Goal: Information Seeking & Learning: Learn about a topic

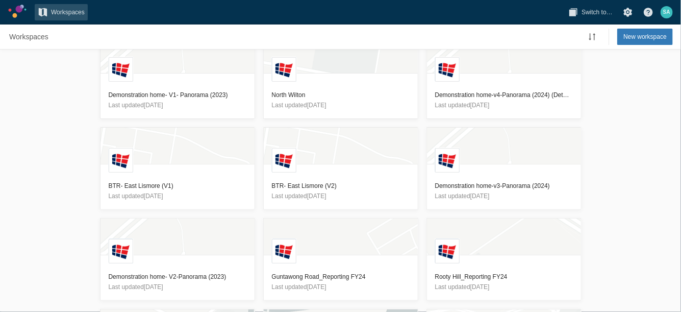
scroll to position [297, 0]
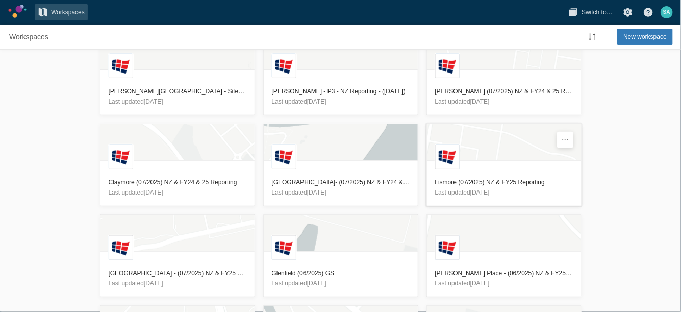
click at [527, 177] on h3 "Lismore (07/2025) NZ & FY25 Reporting" at bounding box center [504, 182] width 138 height 10
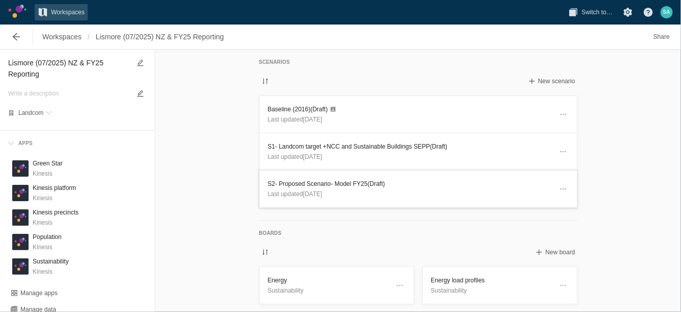
click at [333, 182] on h3 "S2- Proposed Scenario- Model FY25 (Draft)" at bounding box center [410, 184] width 285 height 10
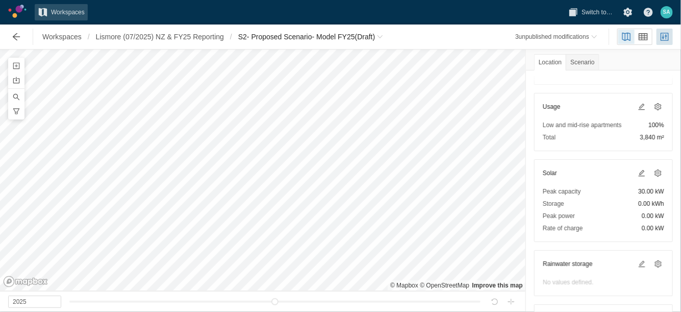
scroll to position [189, 0]
click at [72, 31] on span "Workspaces" at bounding box center [61, 37] width 45 height 16
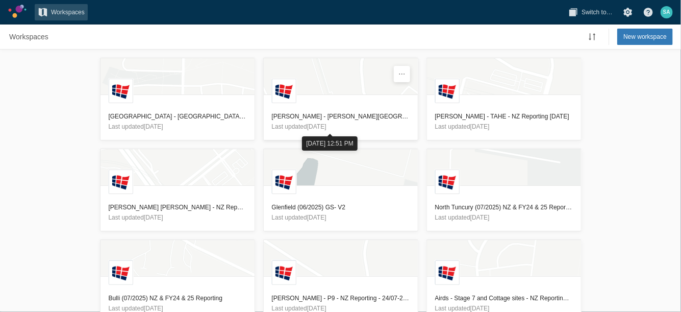
scroll to position [750, 0]
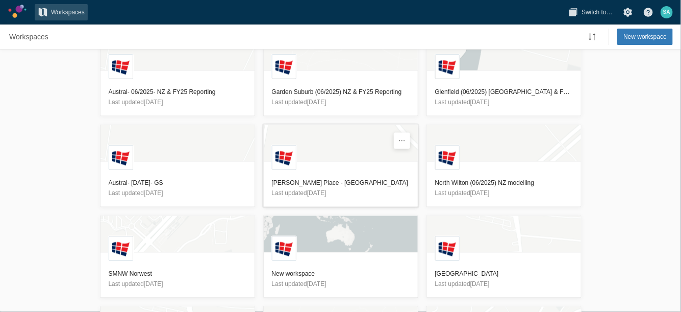
click at [295, 182] on h3 "[PERSON_NAME] Place - [GEOGRAPHIC_DATA]" at bounding box center [341, 183] width 138 height 10
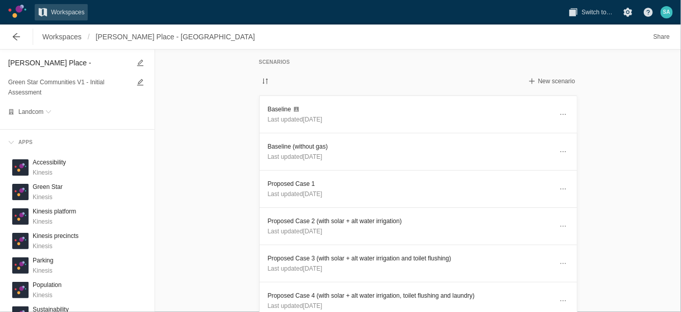
scroll to position [1, 0]
click at [64, 28] on div "Workspaces / Redmond Place - Orange MT" at bounding box center [132, 37] width 260 height 20
click at [60, 37] on span "Workspaces" at bounding box center [61, 37] width 39 height 10
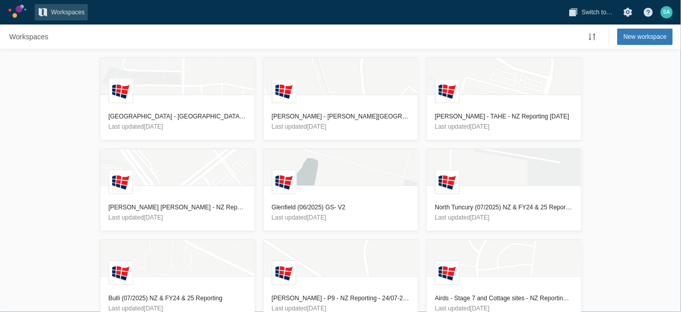
click at [72, 112] on div "L [GEOGRAPHIC_DATA] - [GEOGRAPHIC_DATA] Reporting - [DATE] Last updated [DATE] …" at bounding box center [340, 180] width 681 height 262
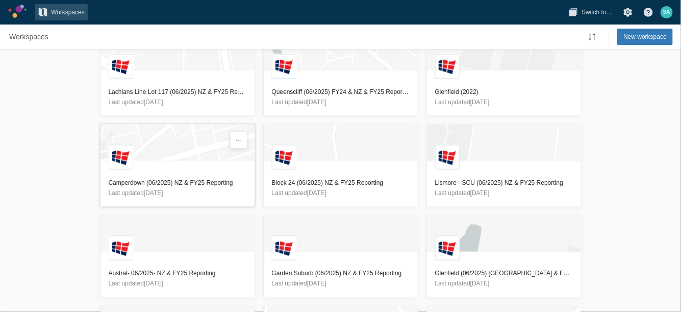
click at [207, 180] on h3 "Camperdown (06/2025) NZ & FY25 Reporting" at bounding box center [178, 183] width 138 height 10
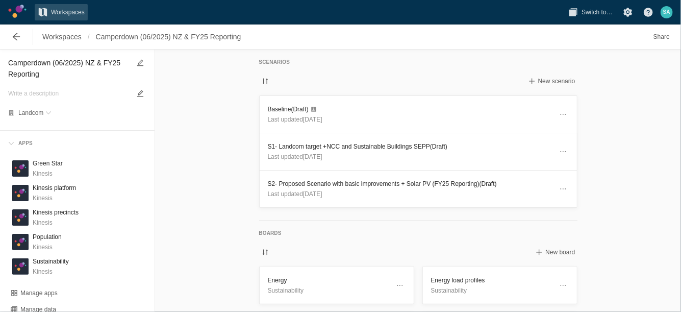
click at [241, 150] on div "Scenarios New scenario Baseline (Draft) Last updated 2 months ago S1- Landcom t…" at bounding box center [418, 180] width 526 height 262
click at [314, 183] on h3 "S2- Proposed Scenario with basic improvements + Solar PV (FY25 Reporting) (Draf…" at bounding box center [410, 184] width 285 height 10
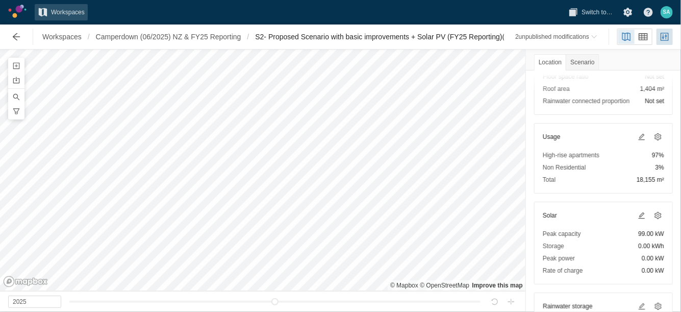
scroll to position [171, 0]
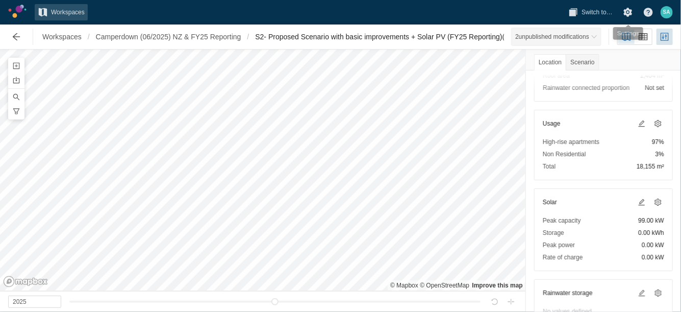
click at [595, 37] on span at bounding box center [594, 37] width 6 height 6
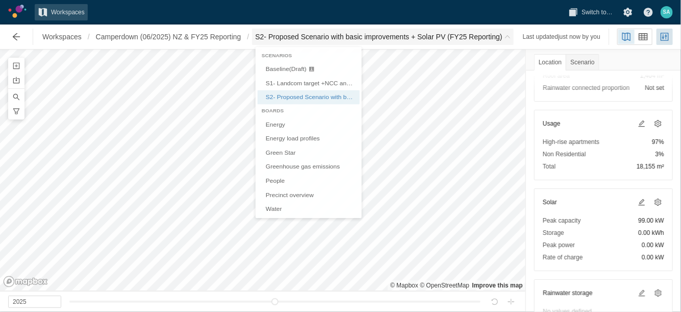
click at [310, 39] on span "S2- Proposed Scenario with basic improvements + Solar PV (FY25 Reporting)" at bounding box center [378, 37] width 247 height 10
click at [281, 170] on link "Greenhouse gas emissions" at bounding box center [309, 168] width 102 height 14
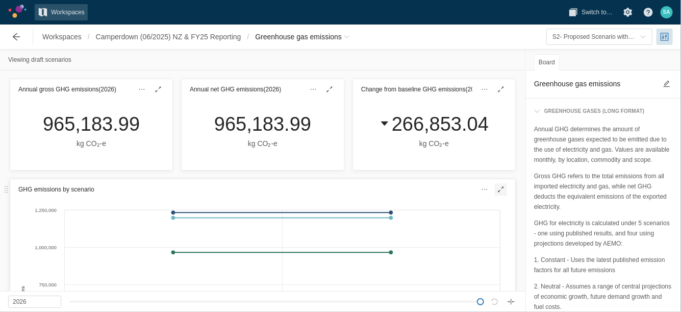
click at [497, 191] on span at bounding box center [501, 189] width 8 height 8
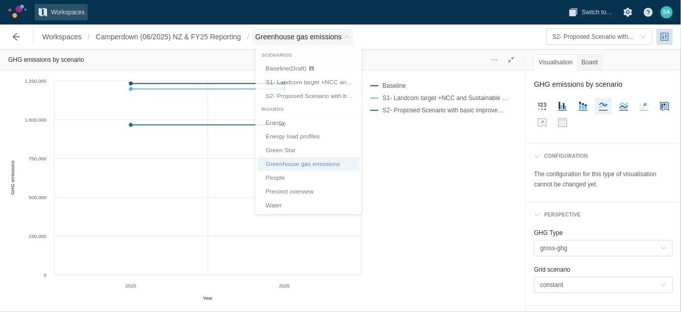
click at [346, 37] on span "Breadcrumb" at bounding box center [347, 37] width 6 height 6
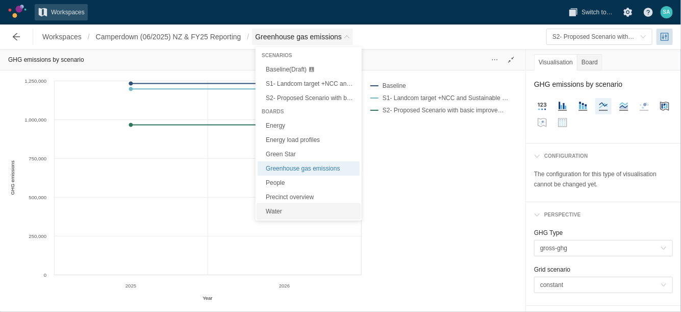
click at [281, 209] on link "Water" at bounding box center [309, 211] width 102 height 14
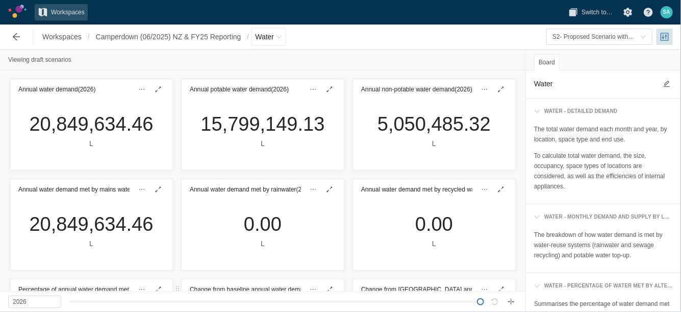
scroll to position [98, 0]
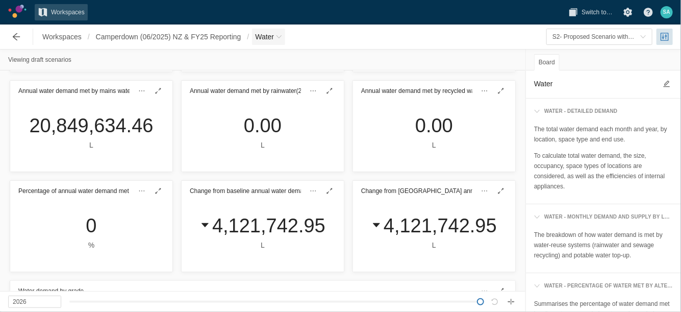
click at [279, 34] on span "Water" at bounding box center [268, 37] width 33 height 16
click at [515, 201] on div "Percentage of annual water demand met by reclaimed and rainwater (2026) 0 % Cha…" at bounding box center [263, 226] width 522 height 98
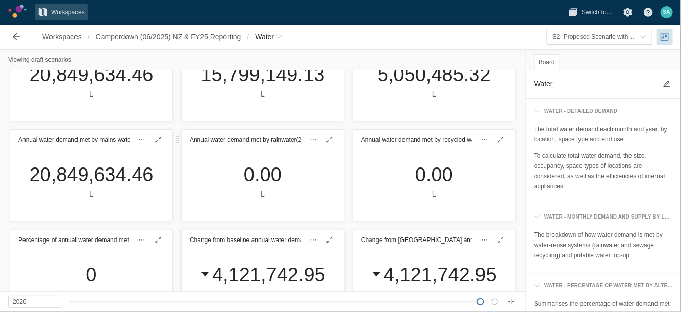
scroll to position [0, 0]
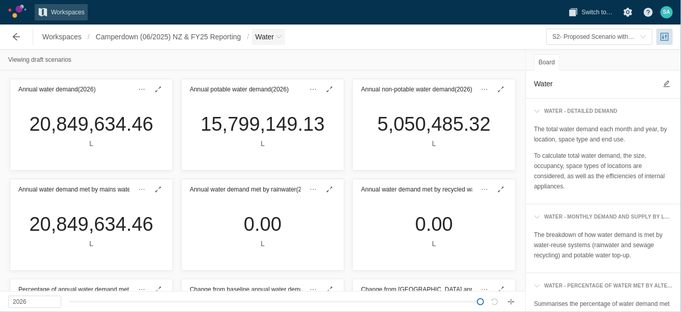
click at [282, 35] on span "Breadcrumb" at bounding box center [279, 37] width 6 height 6
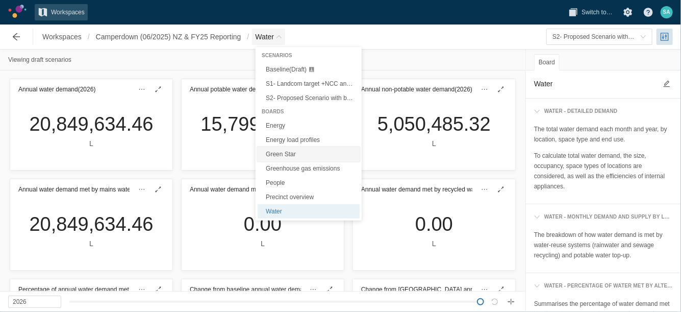
click at [277, 156] on link "Green Star" at bounding box center [309, 154] width 102 height 14
type textarea "Green Star"
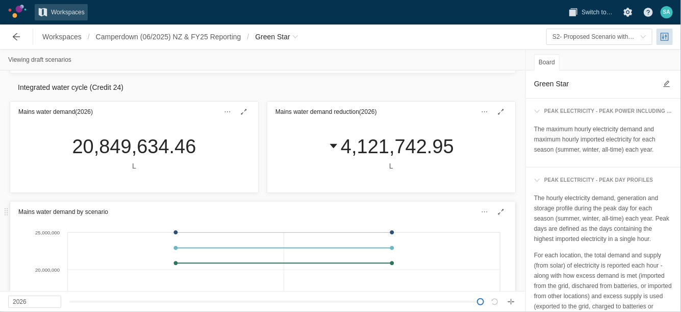
scroll to position [417, 0]
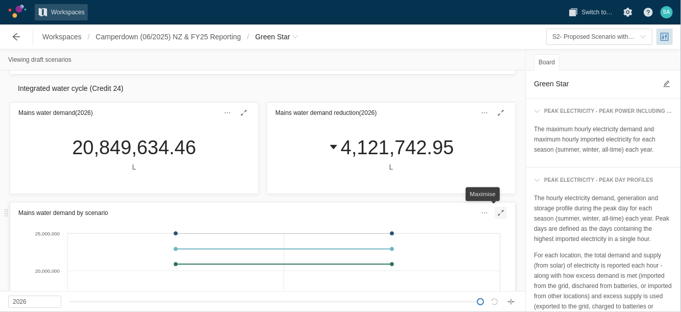
click at [497, 210] on span at bounding box center [501, 213] width 8 height 8
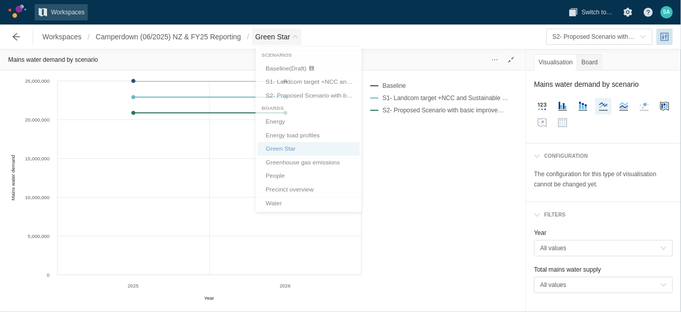
click at [292, 42] on span "Green Star" at bounding box center [276, 37] width 49 height 16
click at [454, 166] on div "Baseline S1- Landcom target +NCC and Sustainable Buildings SEPP S2- Proposed Sc…" at bounding box center [439, 188] width 155 height 229
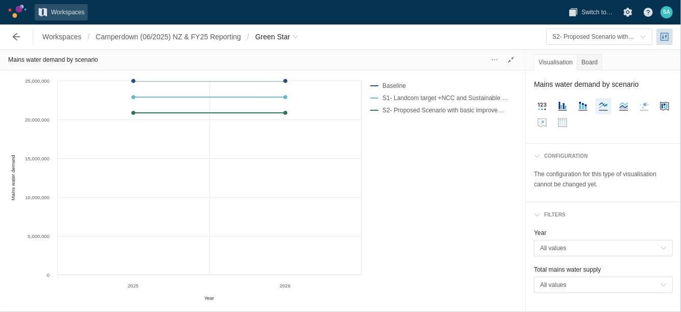
click at [517, 53] on div at bounding box center [511, 60] width 20 height 16
click at [140, 42] on span "Camperdown (06/2025) NZ & FY25 Reporting" at bounding box center [168, 37] width 151 height 16
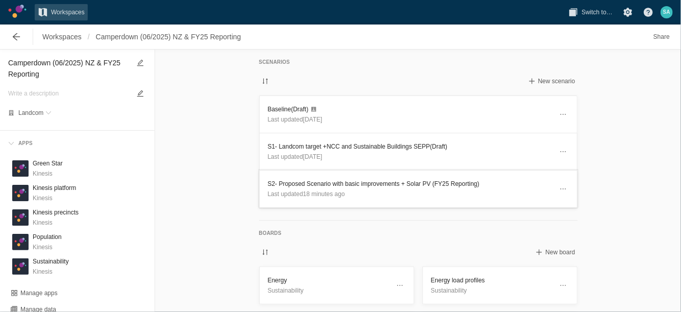
click at [308, 183] on h3 "S2- Proposed Scenario with basic improvements + Solar PV (FY25 Reporting)" at bounding box center [410, 184] width 285 height 10
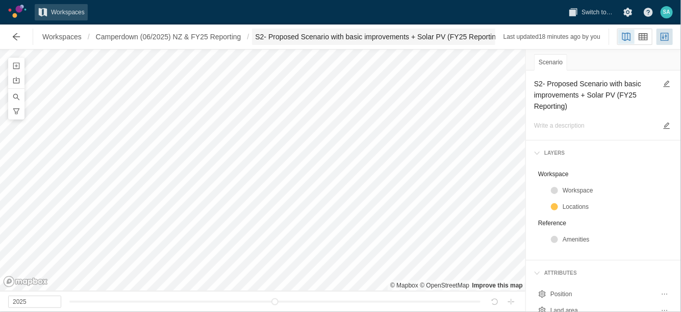
click at [455, 38] on span "S2- Proposed Scenario with basic improvements + Solar PV (FY25 Reporting)" at bounding box center [378, 37] width 247 height 10
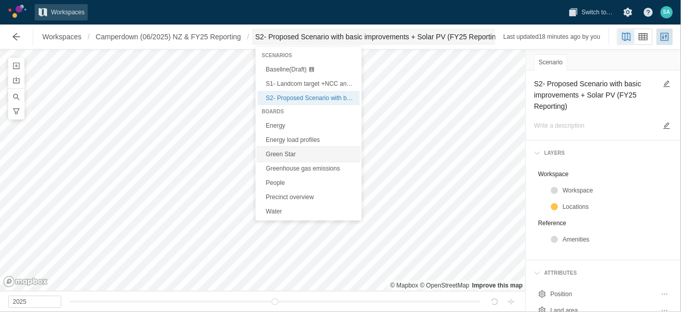
click at [273, 156] on link "Green Star" at bounding box center [309, 154] width 102 height 14
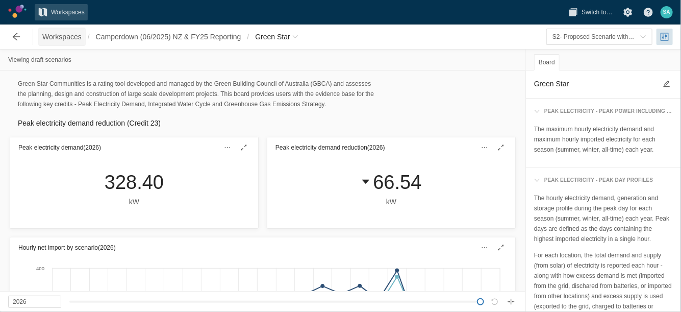
click at [71, 35] on span "Workspaces" at bounding box center [61, 37] width 39 height 10
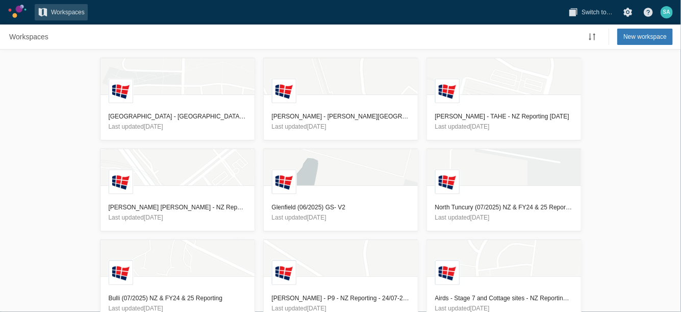
click at [53, 124] on div "L Macarthur Heights - NZ Reporting - 11/08/2025 Last updated 7 days ago L Ed Pa…" at bounding box center [340, 180] width 681 height 262
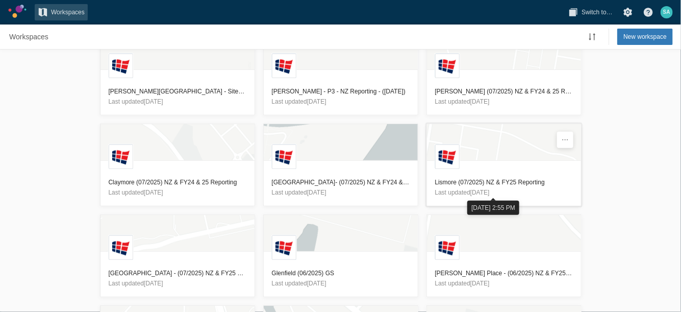
click at [502, 180] on h3 "Lismore (07/2025) NZ & FY25 Reporting" at bounding box center [504, 182] width 138 height 10
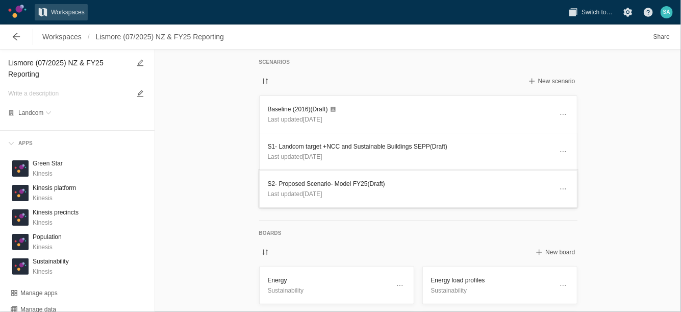
click at [345, 184] on h3 "S2- Proposed Scenario- Model FY25 (Draft)" at bounding box center [410, 184] width 285 height 10
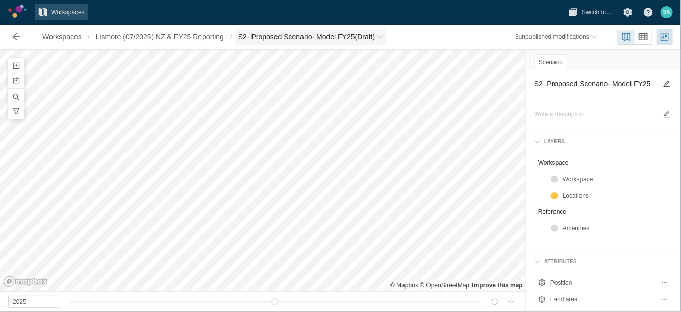
click at [375, 39] on span "S2- Proposed Scenario- Model FY25 (Draft)" at bounding box center [306, 37] width 137 height 10
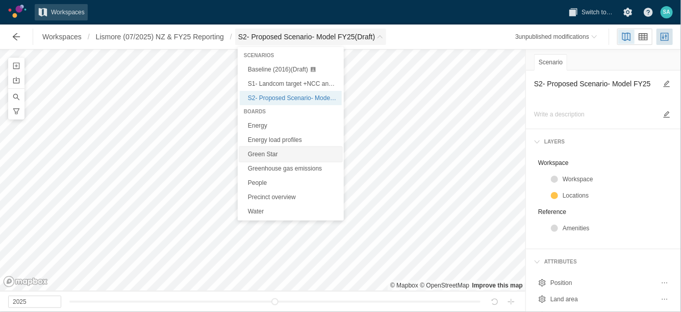
click at [265, 154] on link "Green Star" at bounding box center [291, 154] width 102 height 14
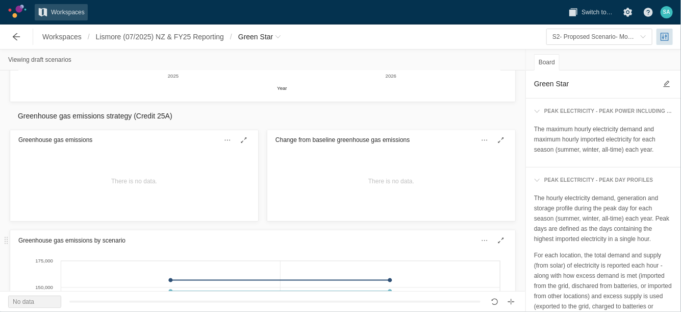
scroll to position [781, 0]
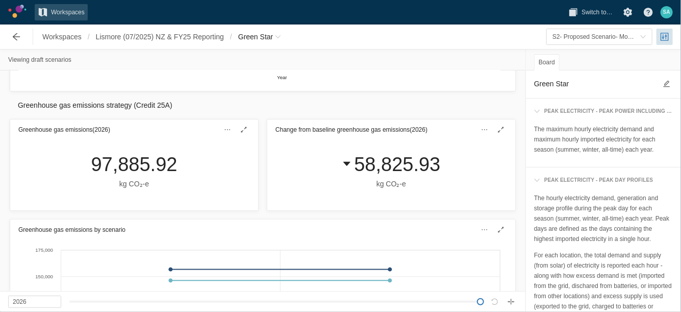
scroll to position [811, 0]
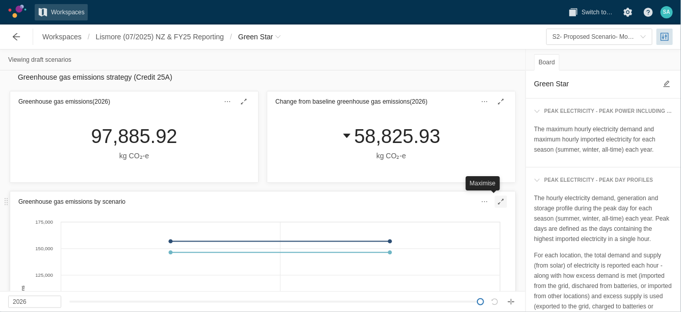
click at [495, 205] on span at bounding box center [501, 201] width 12 height 12
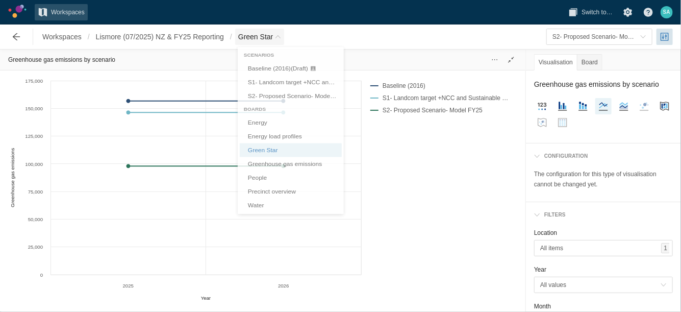
click at [273, 37] on span "Green Star" at bounding box center [255, 37] width 35 height 10
click at [273, 151] on link "Green Star" at bounding box center [291, 154] width 102 height 14
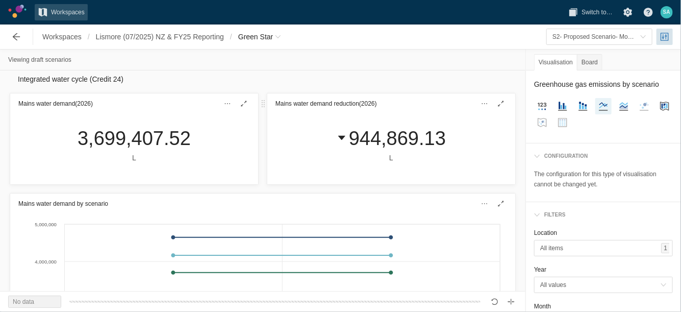
scroll to position [427, 0]
click at [497, 204] on span at bounding box center [501, 203] width 8 height 8
